Goal: Information Seeking & Learning: Learn about a topic

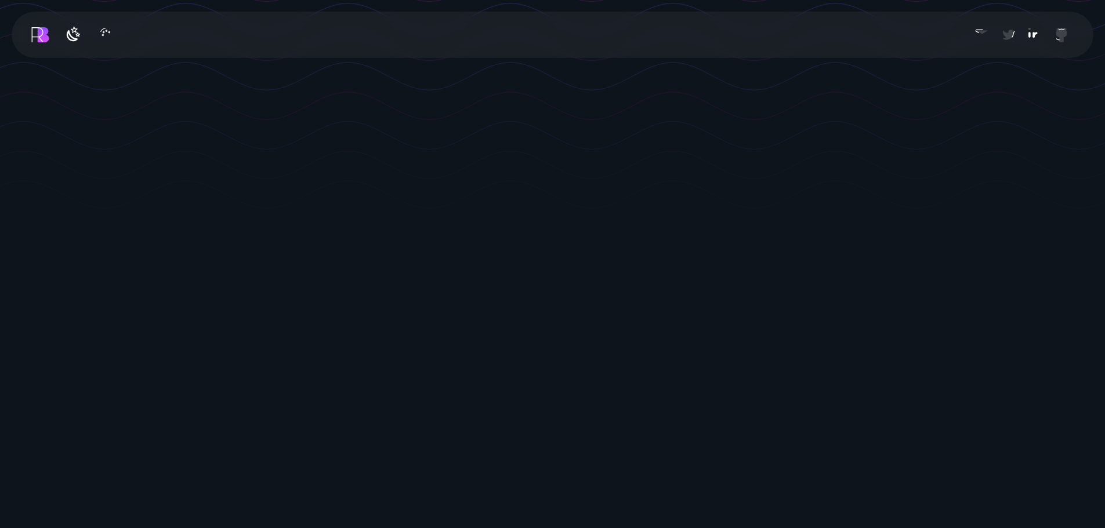
scroll to position [348, 0]
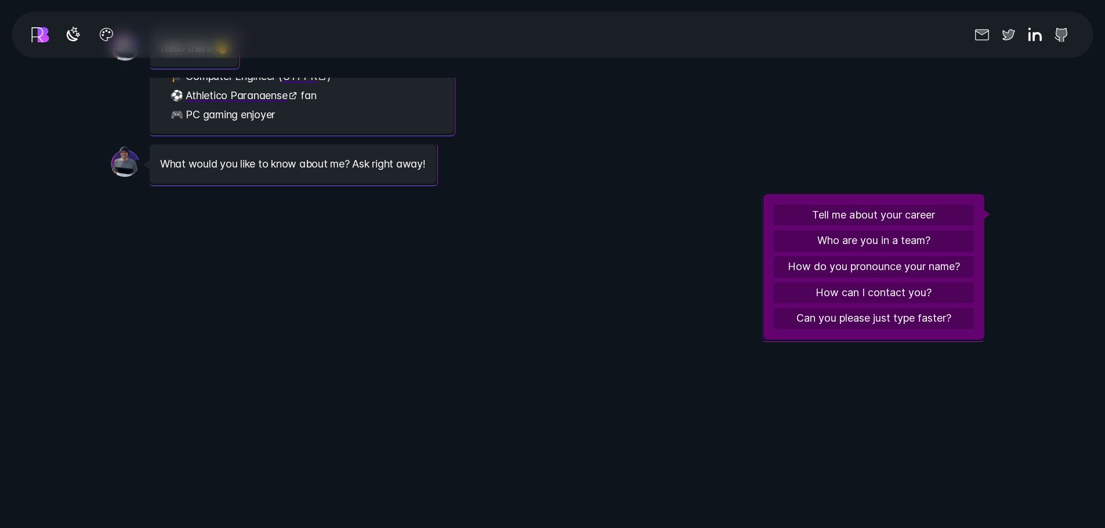
scroll to position [1508, 0]
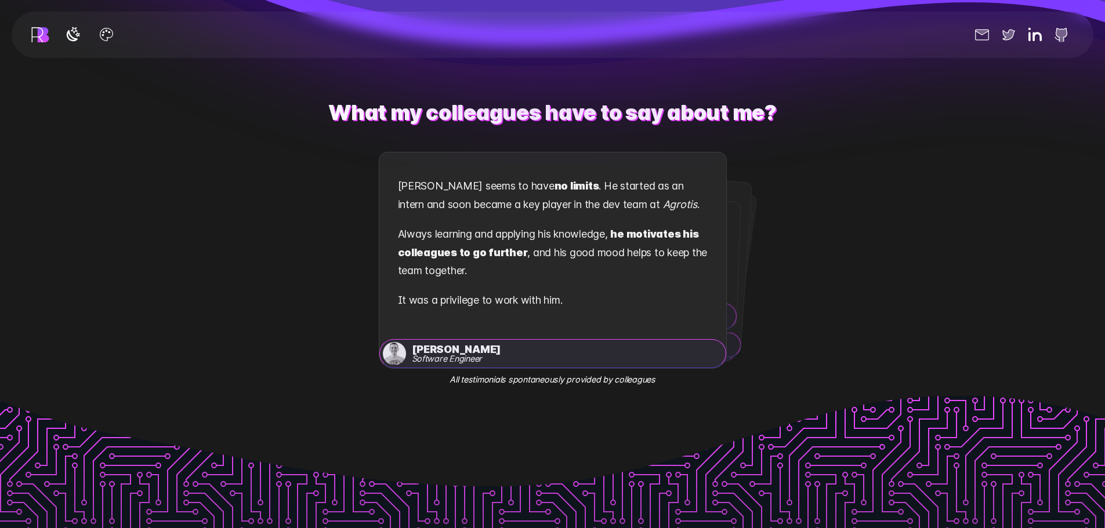
scroll to position [2320, 0]
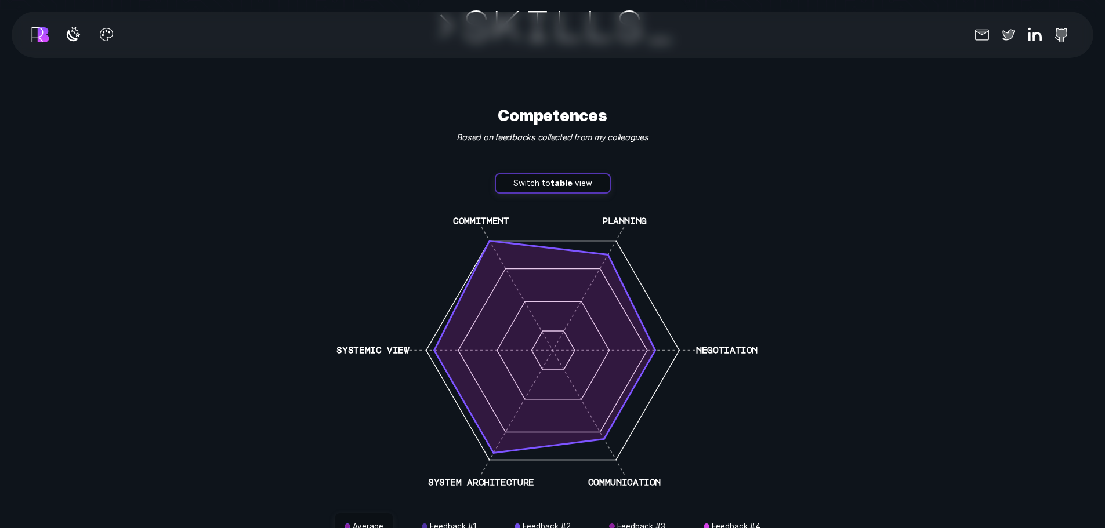
scroll to position [3248, 0]
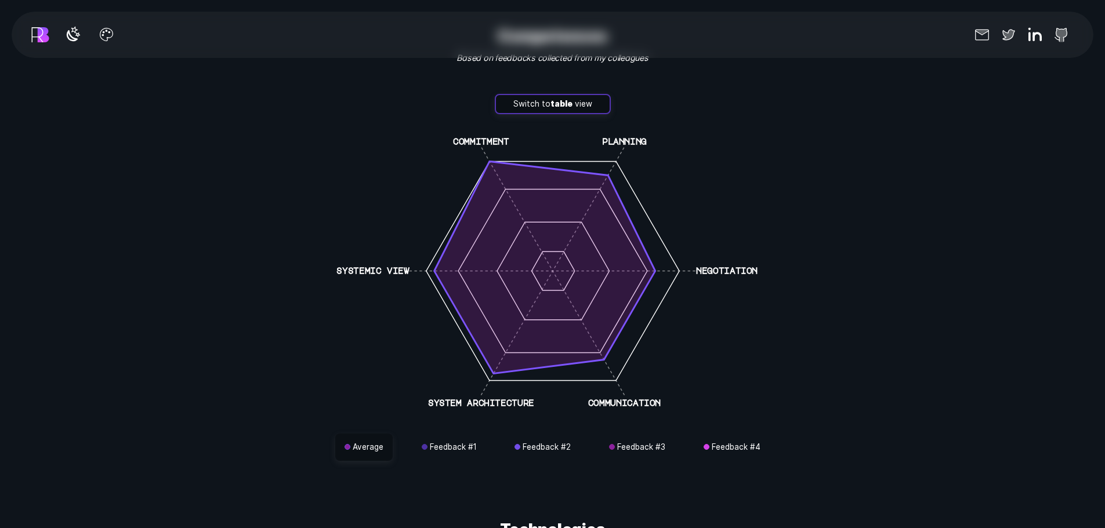
click at [907, 258] on section ">skills _ skills Competences Based on feedbacks collected from my colleagues Sw…" at bounding box center [552, 260] width 1105 height 1657
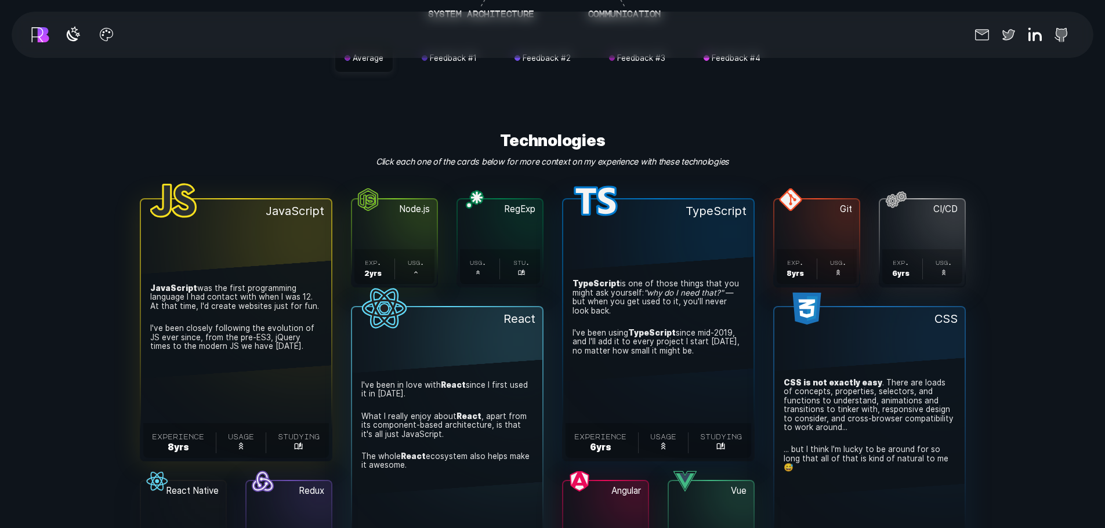
scroll to position [3712, 0]
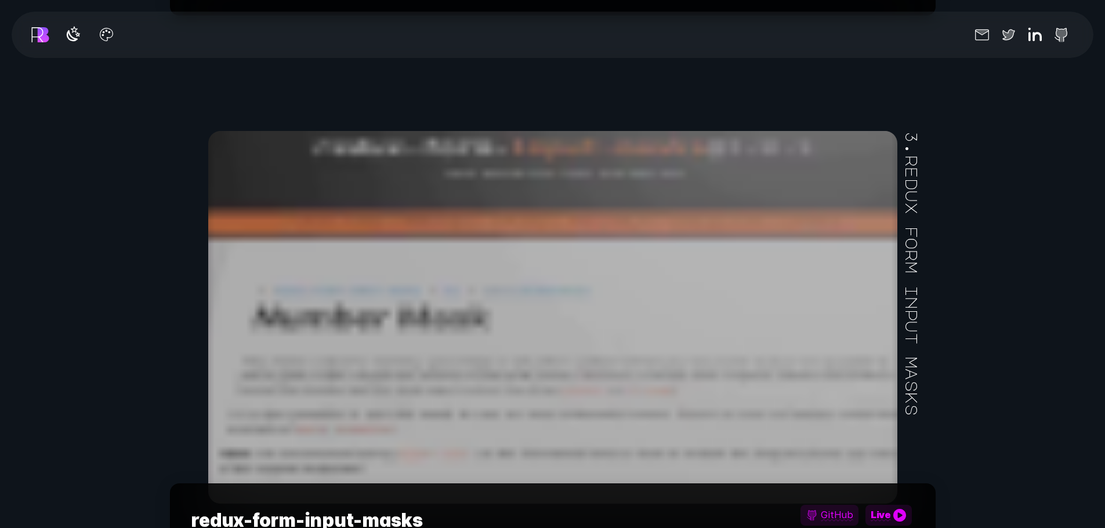
scroll to position [6380, 0]
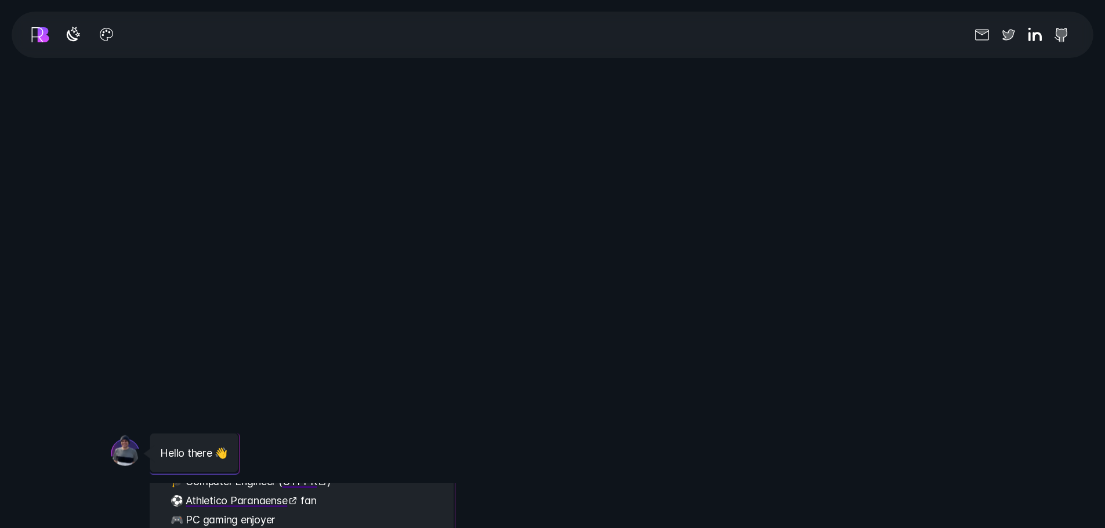
scroll to position [1508, 0]
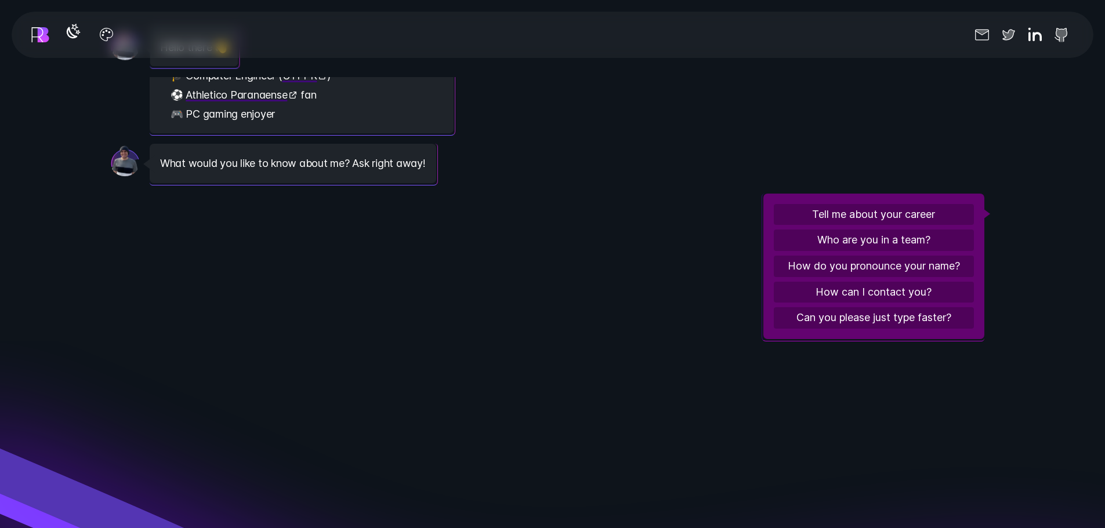
click at [79, 34] on icon "button" at bounding box center [73, 32] width 19 height 19
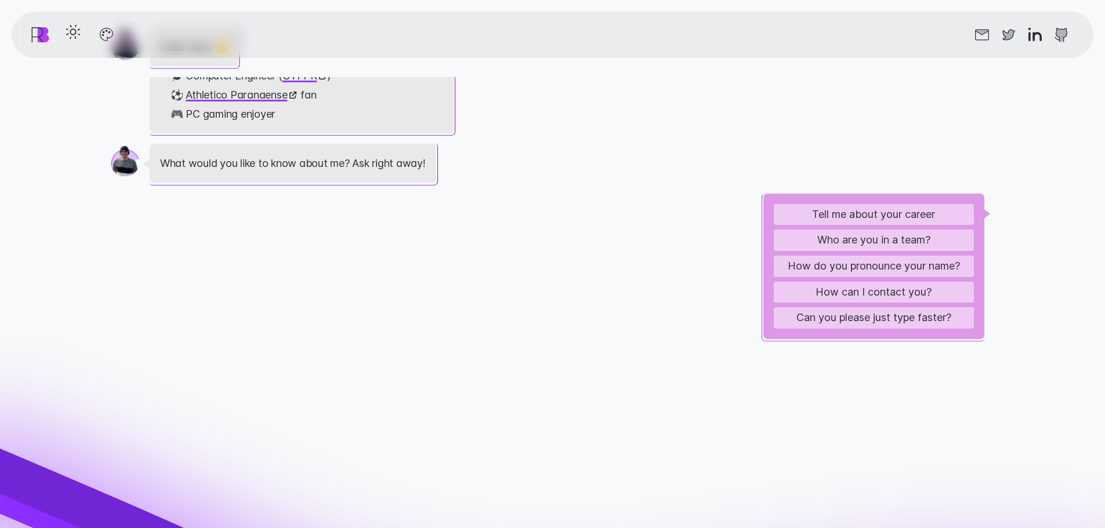
click at [79, 34] on line "button" at bounding box center [78, 34] width 1 height 1
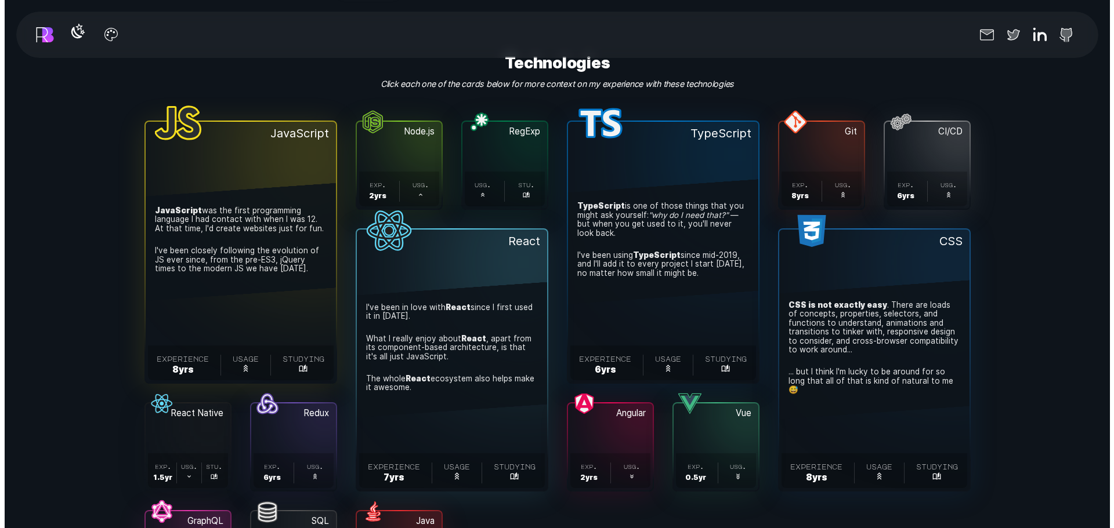
scroll to position [3770, 0]
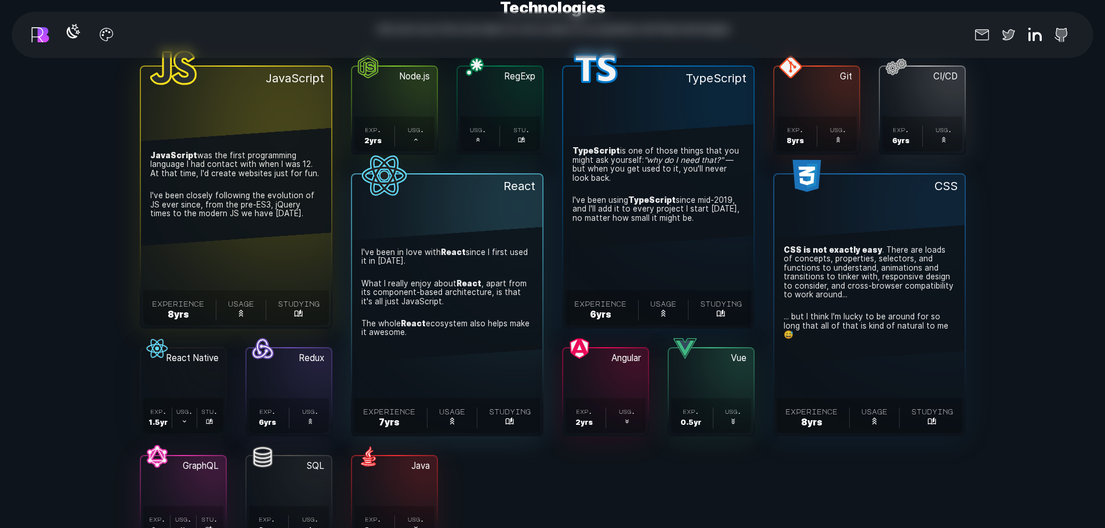
click at [175, 310] on span "8 yr s" at bounding box center [178, 315] width 21 height 10
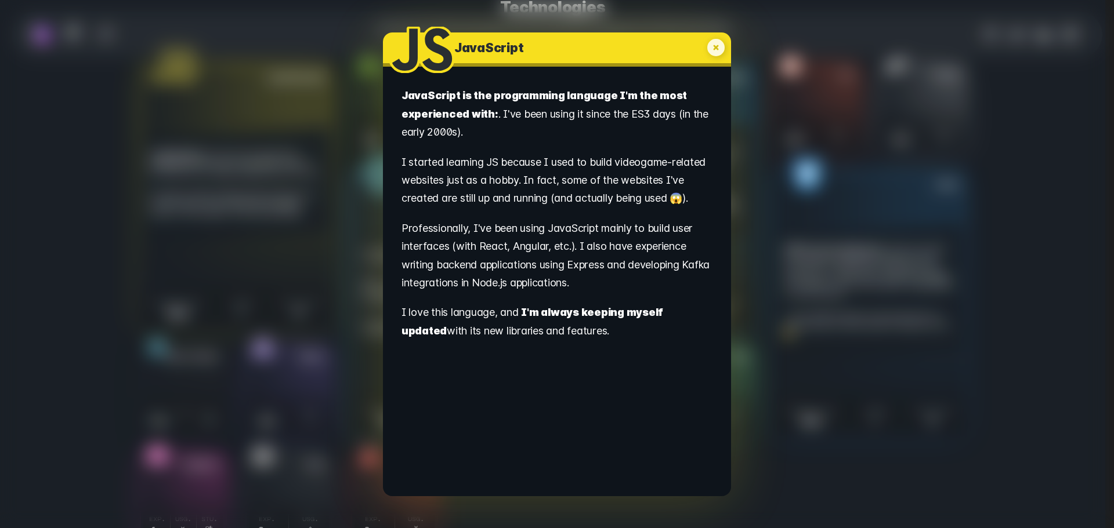
click at [545, 208] on p "I started learning JS because I used to build videogame-related websites just a…" at bounding box center [556, 183] width 310 height 60
click at [813, 226] on div "JavaScript . JavaScript is the programming language I'm the most experienced wi…" at bounding box center [557, 264] width 1114 height 528
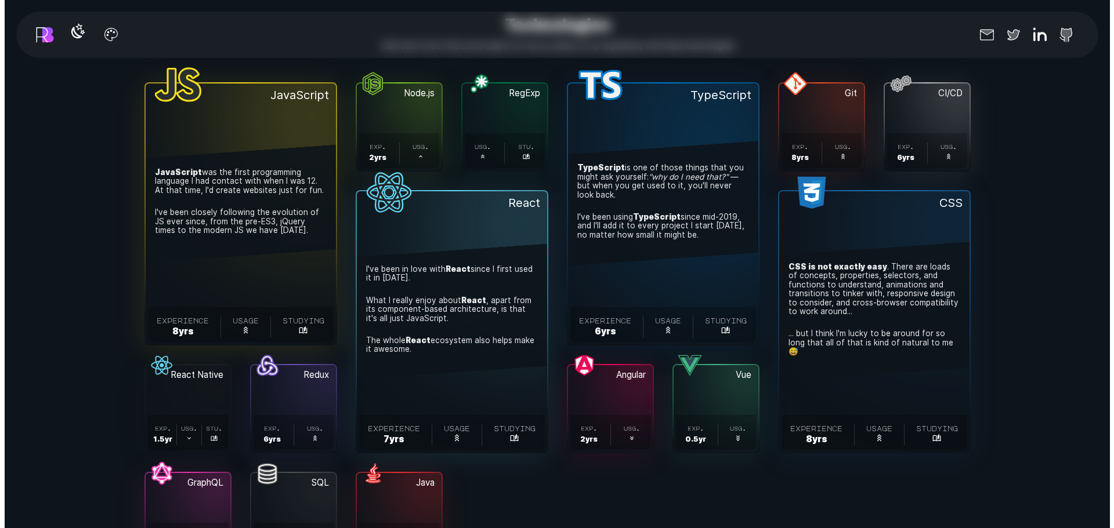
scroll to position [3811, 0]
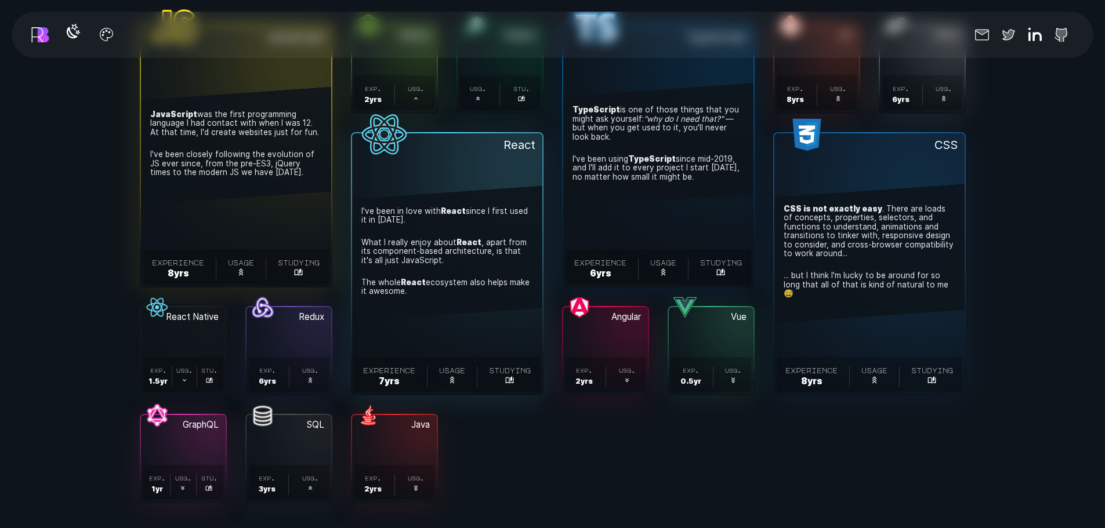
click at [819, 324] on button "CSS . CSS is not exactly easy . There are loads of concepts, properties, select…" at bounding box center [869, 263] width 190 height 261
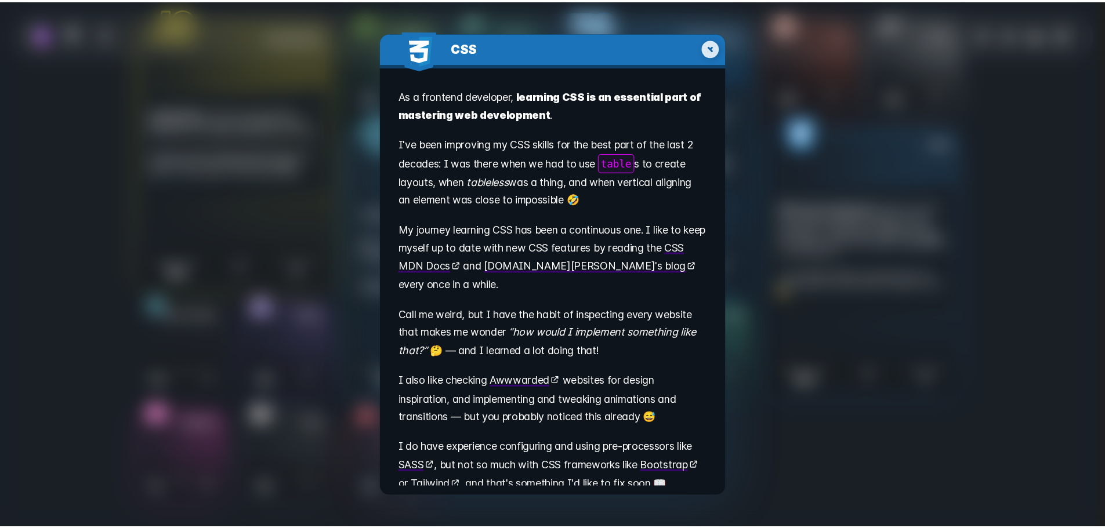
scroll to position [1, 0]
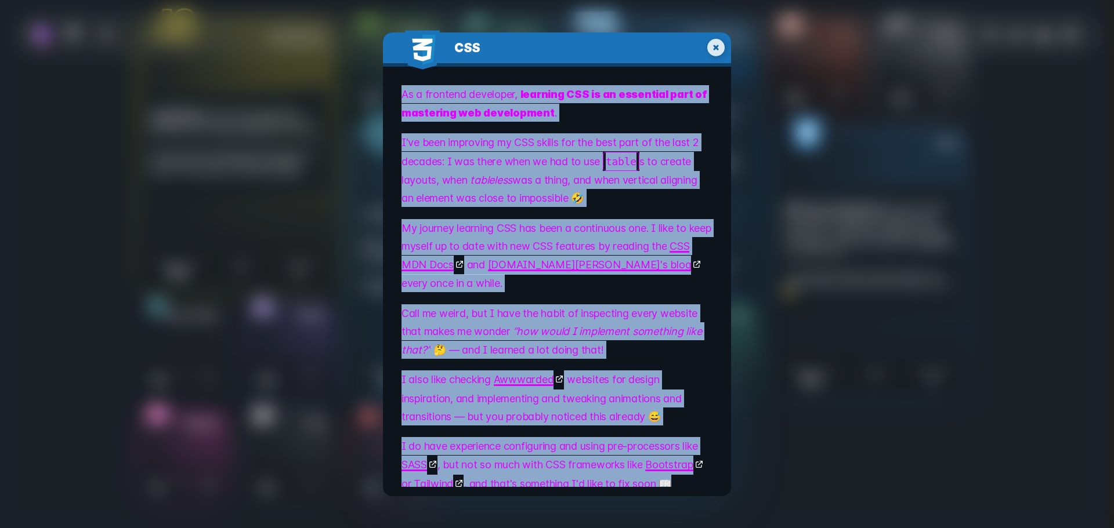
drag, startPoint x: 682, startPoint y: 456, endPoint x: 399, endPoint y: 92, distance: 461.0
click at [399, 92] on div "As a frontend developer, learning CSS is an essential part of mastering web dev…" at bounding box center [554, 281] width 342 height 411
click at [991, 342] on div "CSS . As a frontend developer, learning CSS is an essential part of mastering w…" at bounding box center [557, 264] width 1114 height 528
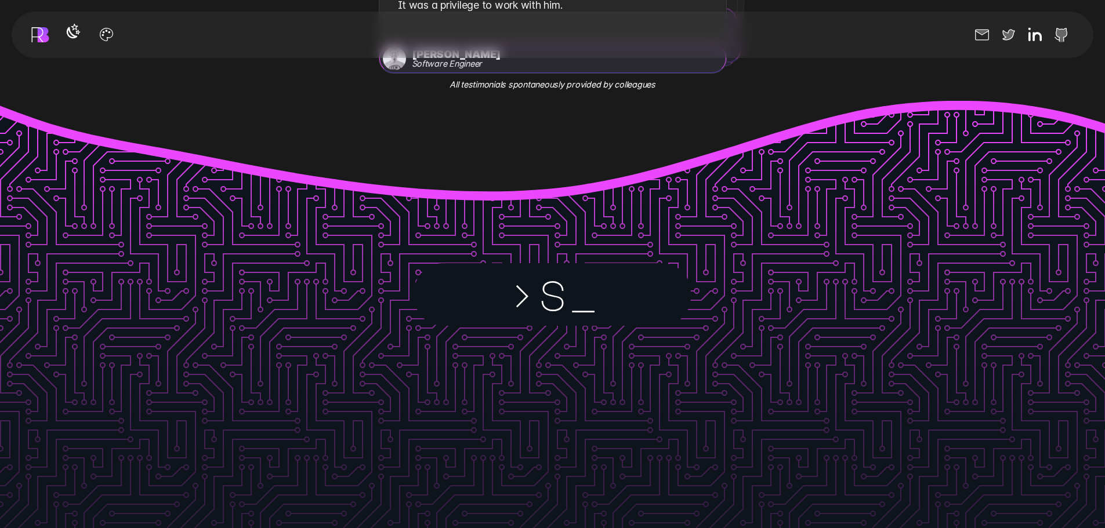
scroll to position [2419, 0]
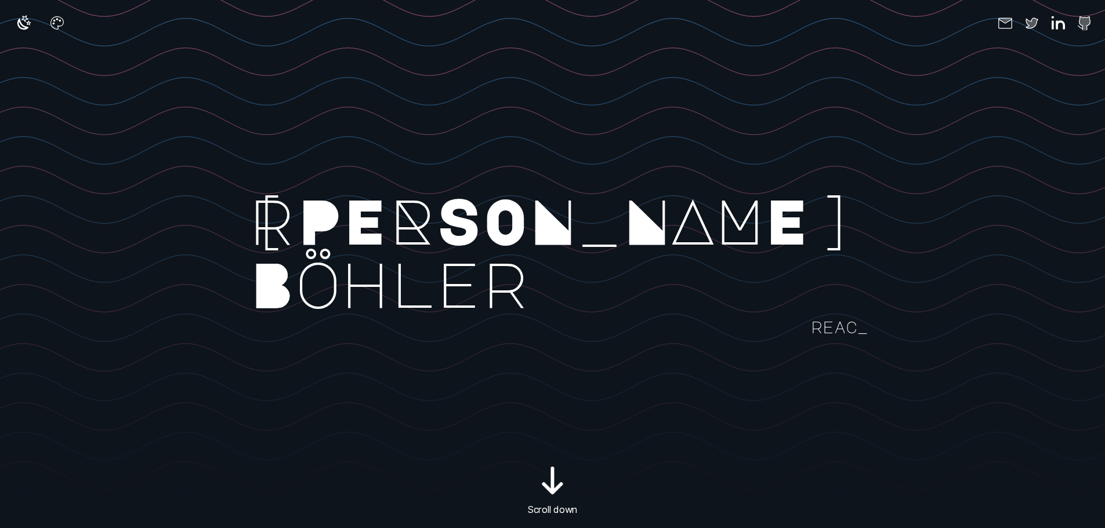
click at [559, 82] on rect at bounding box center [718, 282] width 1442 height 528
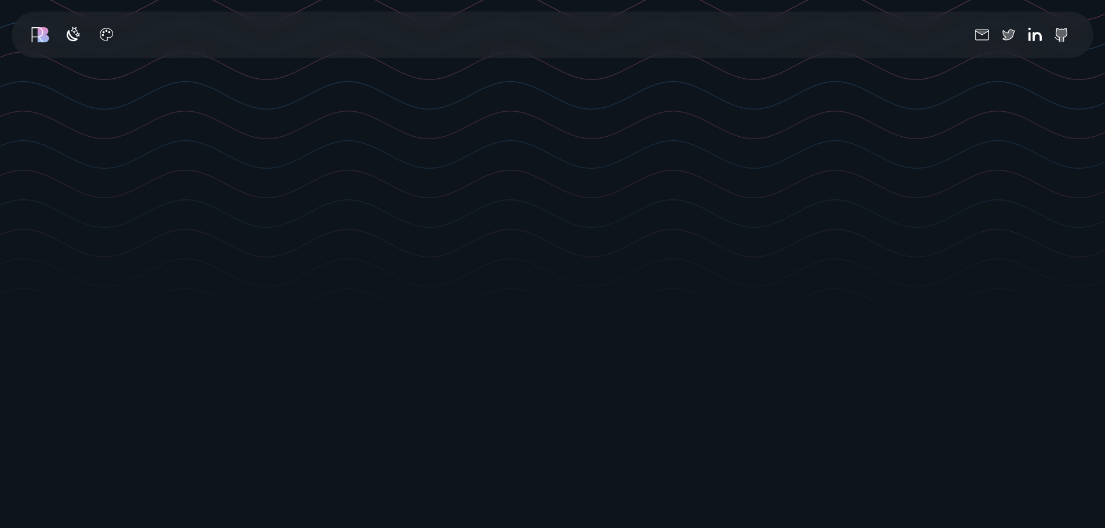
scroll to position [232, 0]
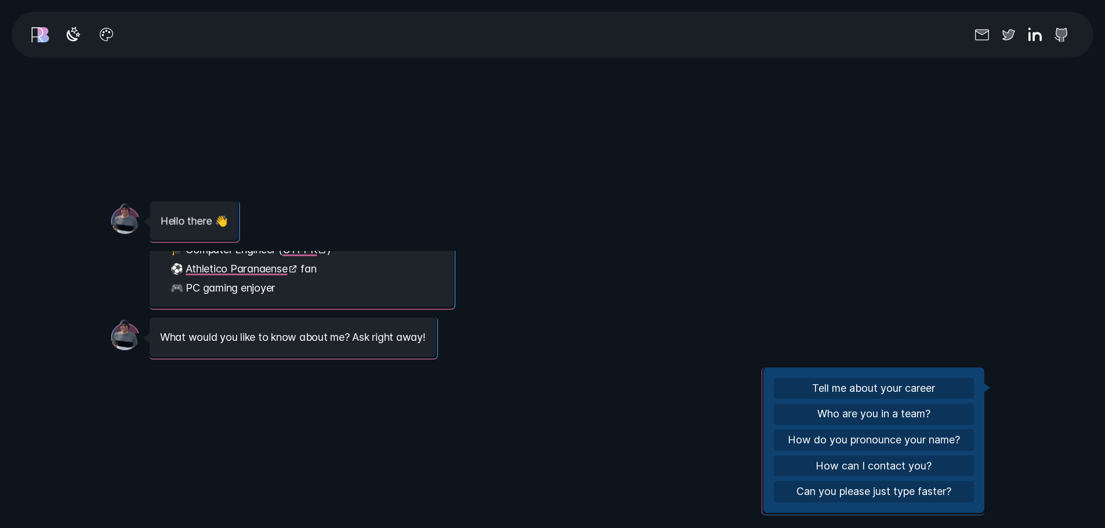
scroll to position [1392, 0]
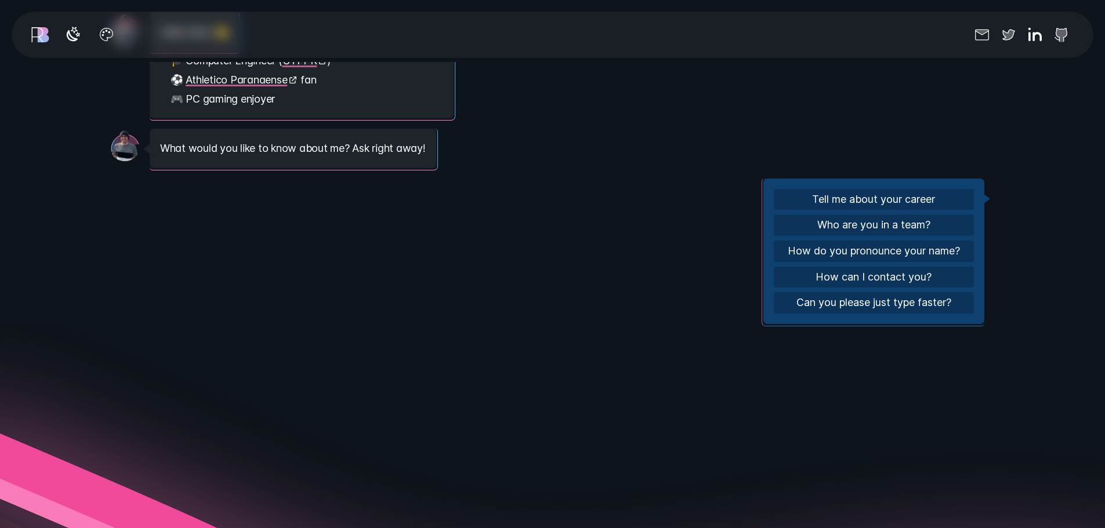
scroll to position [1508, 0]
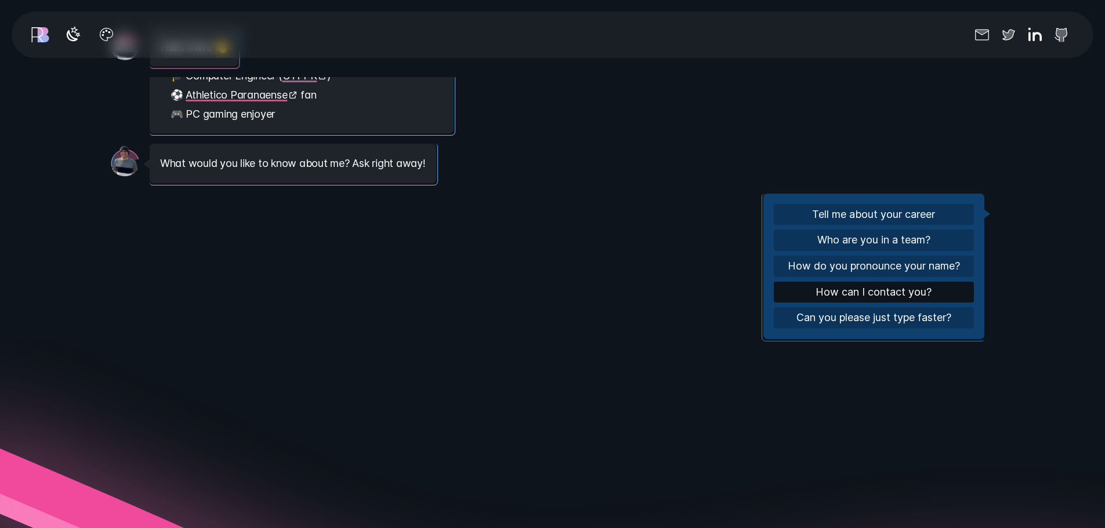
click at [865, 295] on button "How can I contact you?" at bounding box center [874, 292] width 200 height 21
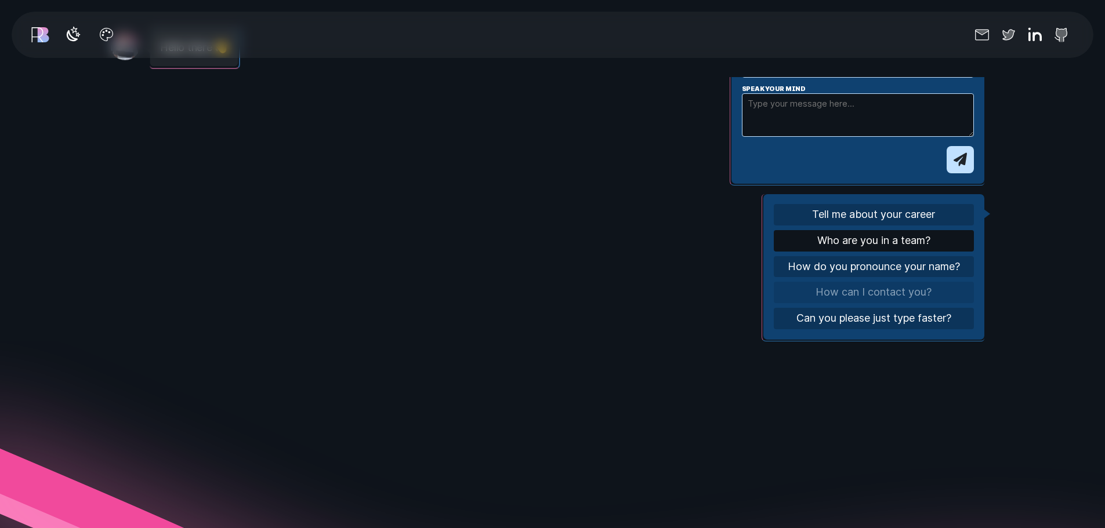
click at [890, 239] on button "Who are you in a team?" at bounding box center [874, 240] width 200 height 21
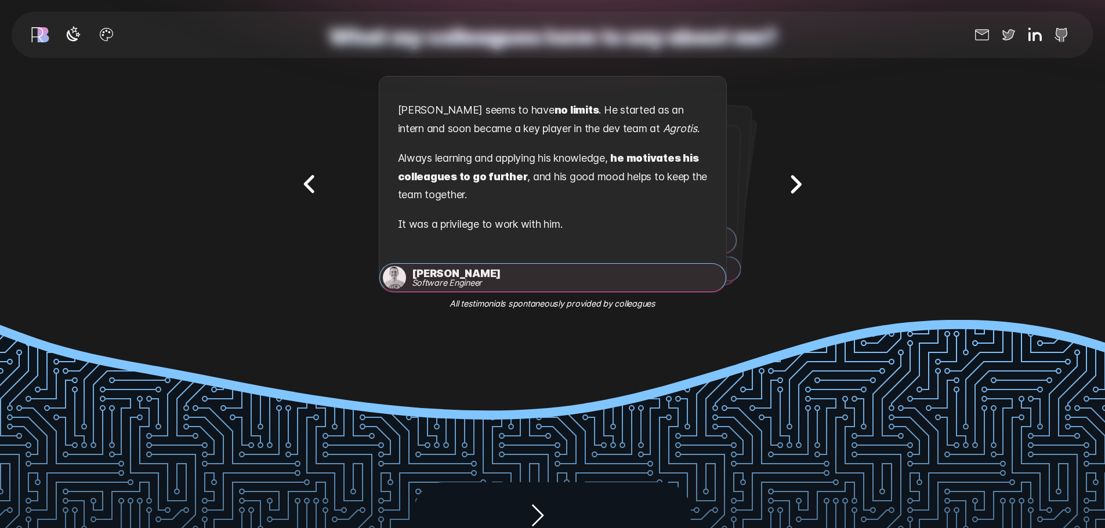
scroll to position [2204, 0]
